Goal: Find specific page/section: Find specific page/section

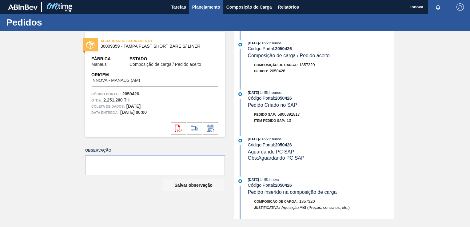
drag, startPoint x: 219, startPoint y: 132, endPoint x: 206, endPoint y: 8, distance: 124.3
click at [206, 8] on span "Planejamento" at bounding box center [206, 6] width 28 height 7
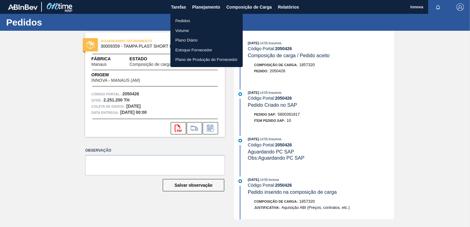
click at [192, 22] on li "Pedidos" at bounding box center [206, 21] width 72 height 10
